Goal: Check status: Check status

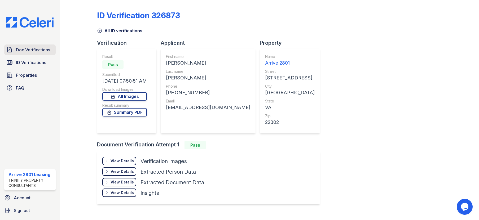
click at [21, 50] on span "Doc Verifications" at bounding box center [33, 50] width 34 height 6
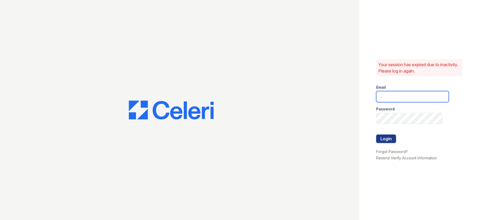
type input "arrive2801@trinity-pm.com"
click at [387, 139] on button "Login" at bounding box center [386, 139] width 20 height 8
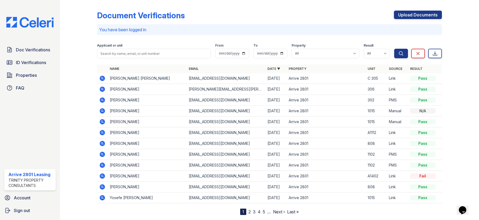
click at [151, 62] on div at bounding box center [269, 61] width 345 height 2
click at [150, 53] on input "search" at bounding box center [154, 54] width 114 height 10
drag, startPoint x: 67, startPoint y: 110, endPoint x: 85, endPoint y: 109, distance: 18.8
click at [67, 109] on div "Document Verifications Upload Documents You have been logged in Filter Applican…" at bounding box center [269, 110] width 419 height 220
click at [104, 101] on icon at bounding box center [102, 100] width 5 height 5
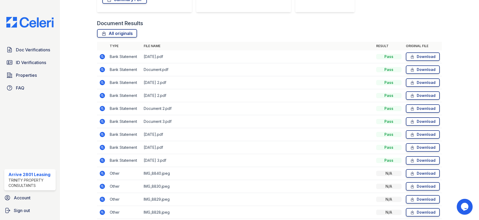
scroll to position [146, 0]
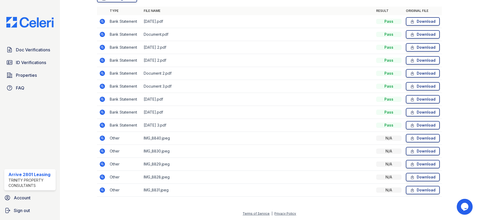
click at [103, 20] on icon at bounding box center [102, 21] width 5 height 5
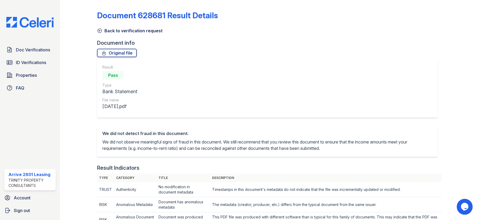
click at [113, 32] on link "Back to verification request" at bounding box center [129, 31] width 65 height 6
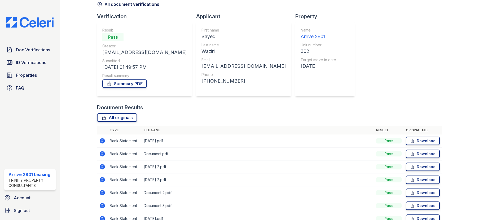
scroll to position [53, 0]
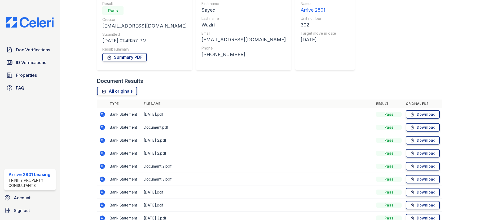
click at [103, 153] on icon at bounding box center [102, 153] width 5 height 5
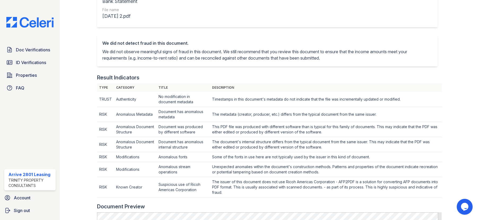
scroll to position [27, 0]
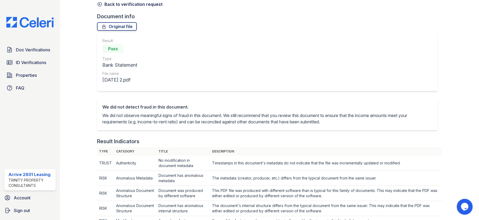
click at [116, 6] on link "Back to verification request" at bounding box center [129, 4] width 65 height 6
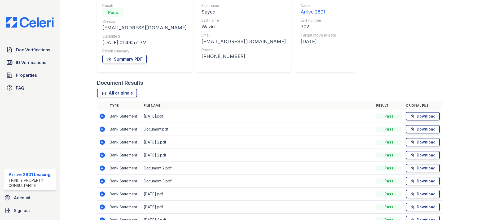
scroll to position [53, 0]
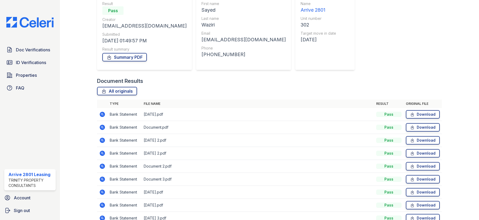
click at [101, 139] on icon at bounding box center [102, 140] width 5 height 5
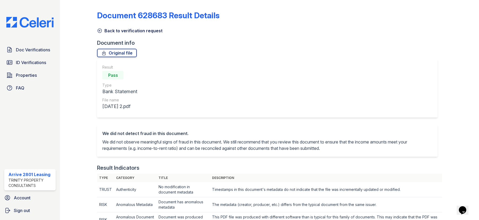
click at [127, 29] on link "Back to verification request" at bounding box center [129, 31] width 65 height 6
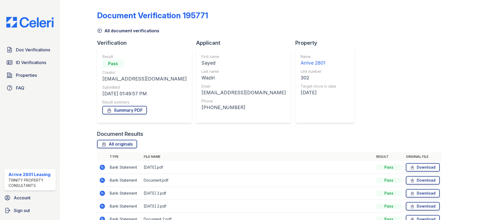
click at [100, 180] on icon at bounding box center [102, 180] width 5 height 5
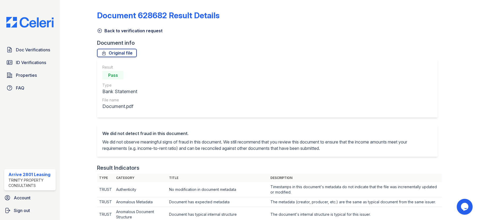
click at [125, 29] on link "Back to verification request" at bounding box center [129, 31] width 65 height 6
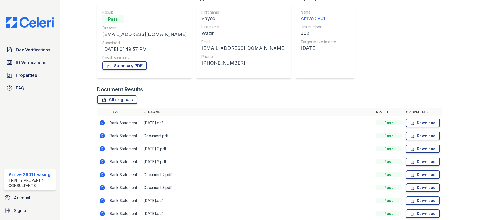
scroll to position [106, 0]
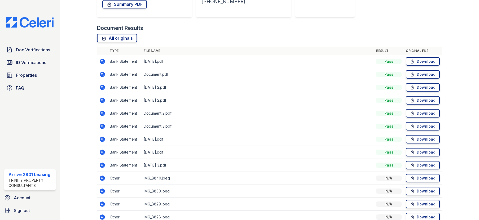
drag, startPoint x: 98, startPoint y: 113, endPoint x: 101, endPoint y: 114, distance: 3.0
click at [99, 114] on td at bounding box center [102, 113] width 11 height 13
click at [104, 114] on icon at bounding box center [102, 113] width 5 height 5
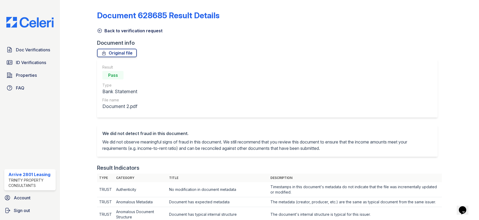
click at [120, 29] on link "Back to verification request" at bounding box center [129, 31] width 65 height 6
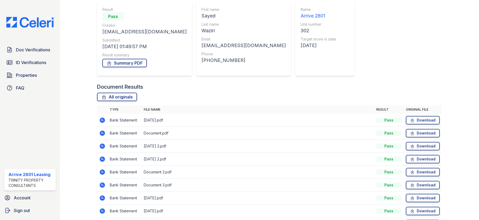
scroll to position [106, 0]
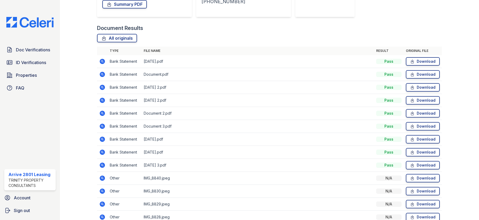
click at [101, 113] on icon at bounding box center [102, 113] width 6 height 6
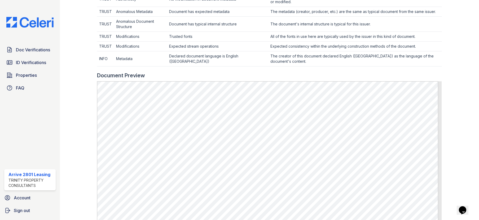
scroll to position [239, 0]
